Goal: Task Accomplishment & Management: Complete application form

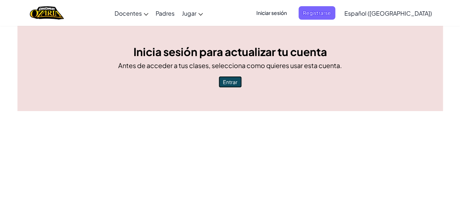
click at [228, 84] on button "Entrar" at bounding box center [230, 82] width 23 height 12
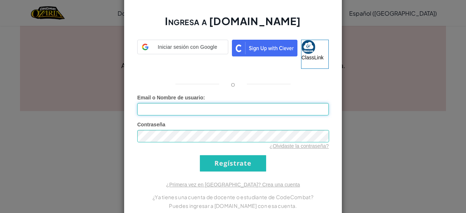
click at [220, 110] on input "Email o Nombre de usuario :" at bounding box center [232, 109] width 191 height 12
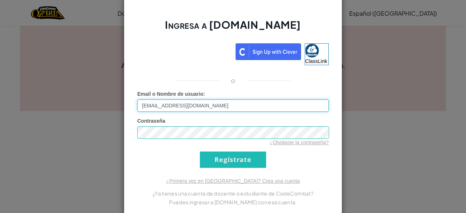
click at [143, 106] on input "[EMAIL_ADDRESS][DOMAIN_NAME]" at bounding box center [232, 105] width 191 height 12
click at [142, 106] on input "[EMAIL_ADDRESS][DOMAIN_NAME]" at bounding box center [232, 105] width 191 height 12
click at [145, 109] on input "[EMAIL_ADDRESS][DOMAIN_NAME]" at bounding box center [232, 105] width 191 height 12
type input "[EMAIL_ADDRESS][DOMAIN_NAME]"
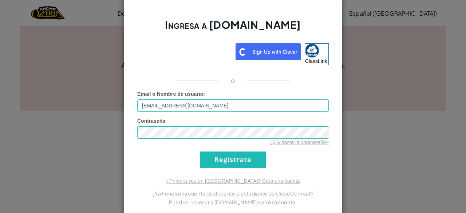
click at [162, 139] on div "¿Olvidaste la contraseña?" at bounding box center [232, 142] width 191 height 7
click at [221, 165] on input "Regístrate" at bounding box center [233, 159] width 66 height 16
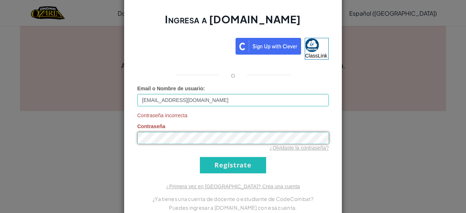
click at [36, 202] on div "Ingresa a [DOMAIN_NAME] ClassLink o Email o Nombre de usuario : [EMAIL_ADDRESS]…" at bounding box center [233, 106] width 466 height 213
click at [234, 165] on input "Regístrate" at bounding box center [233, 165] width 66 height 16
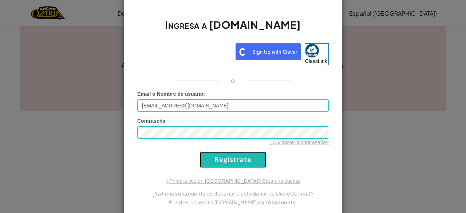
click at [218, 160] on input "Regístrate" at bounding box center [233, 159] width 66 height 16
click at [217, 159] on input "Regístrate" at bounding box center [233, 159] width 66 height 16
